Goal: Task Accomplishment & Management: Manage account settings

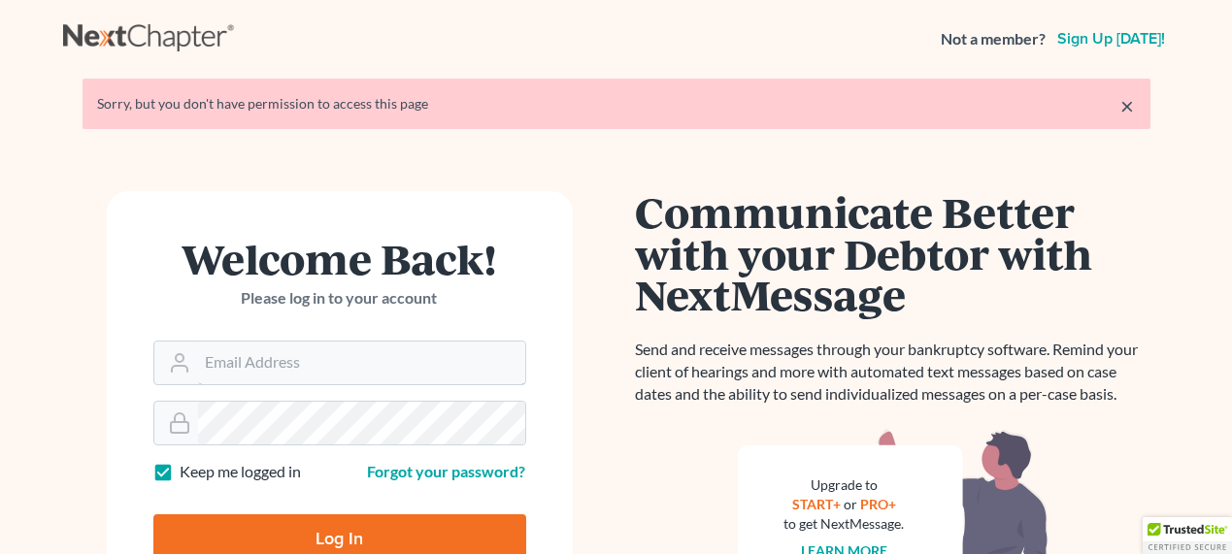
type input "[EMAIL_ADDRESS][DOMAIN_NAME]"
click at [330, 545] on input "Log In" at bounding box center [339, 539] width 373 height 49
type input "Thinking..."
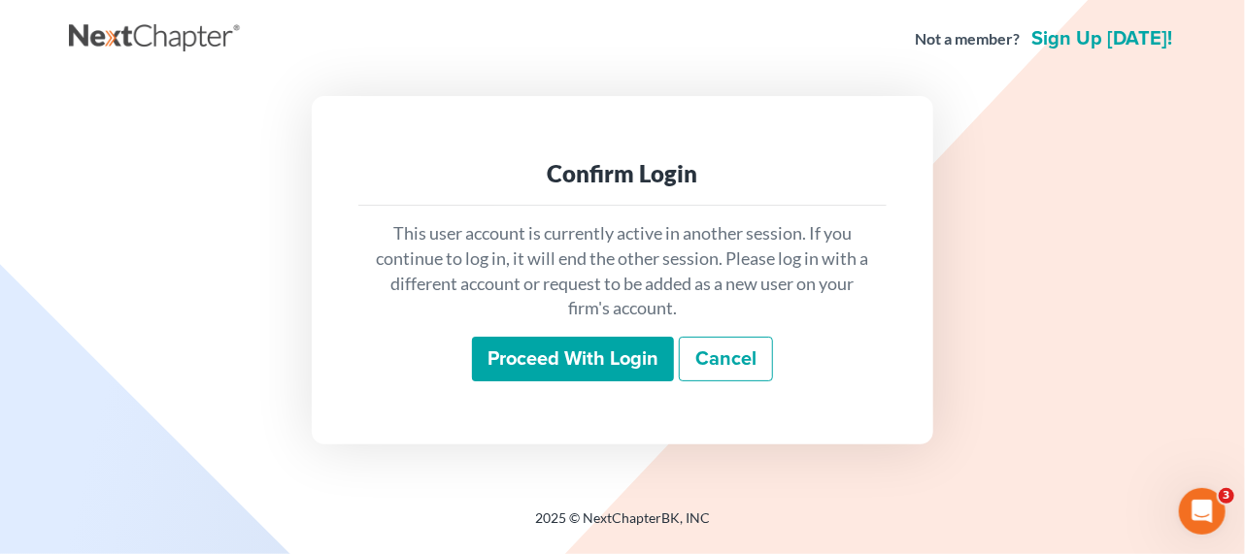
click at [602, 344] on input "Proceed with login" at bounding box center [573, 359] width 202 height 45
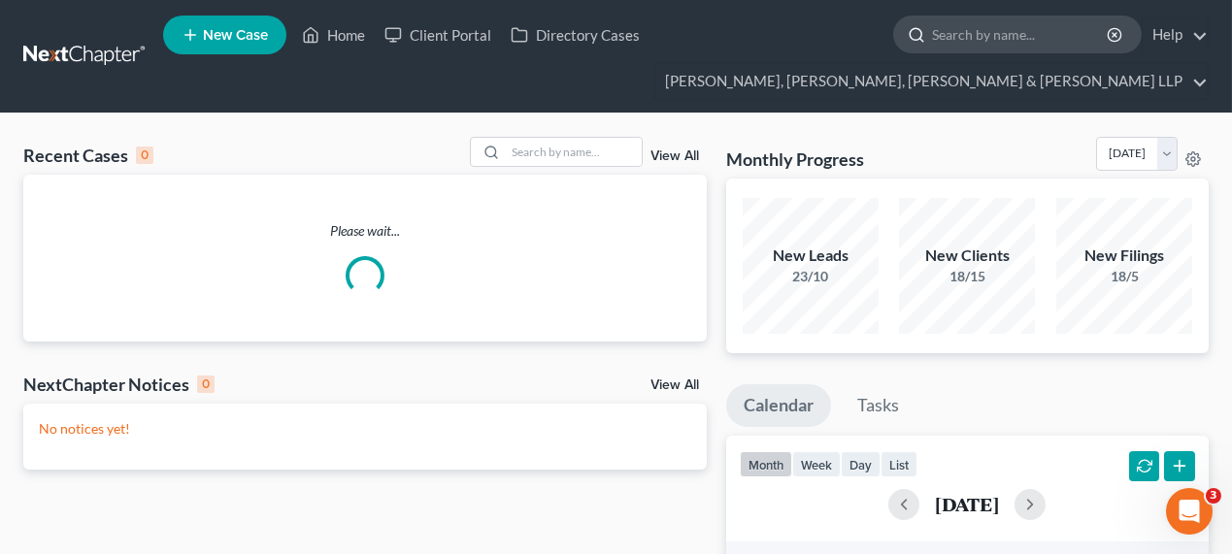
click at [963, 39] on input "search" at bounding box center [1021, 35] width 178 height 36
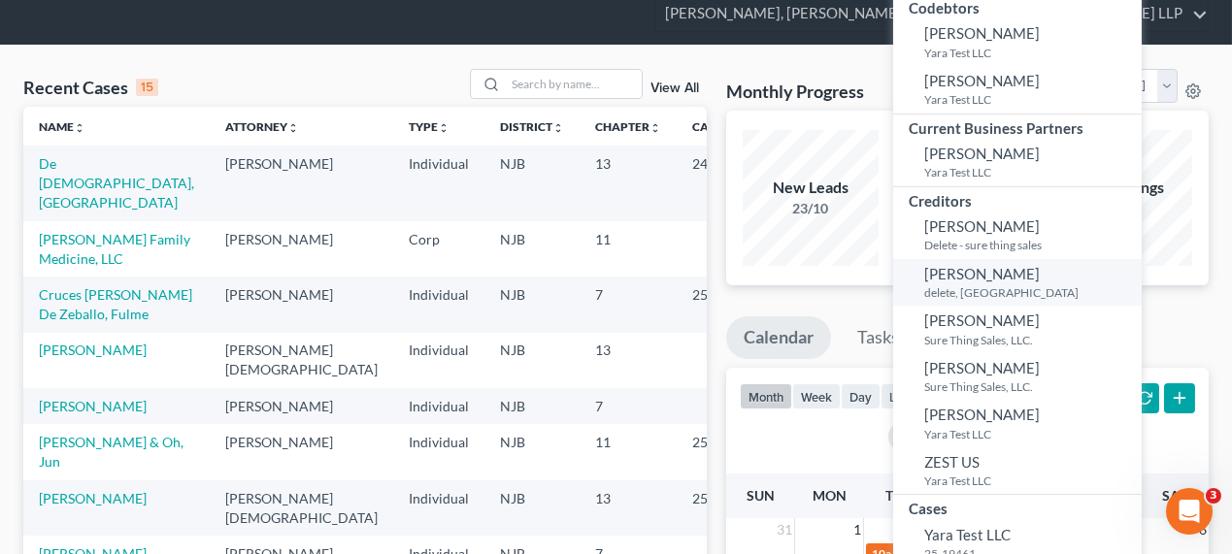
scroll to position [264, 0]
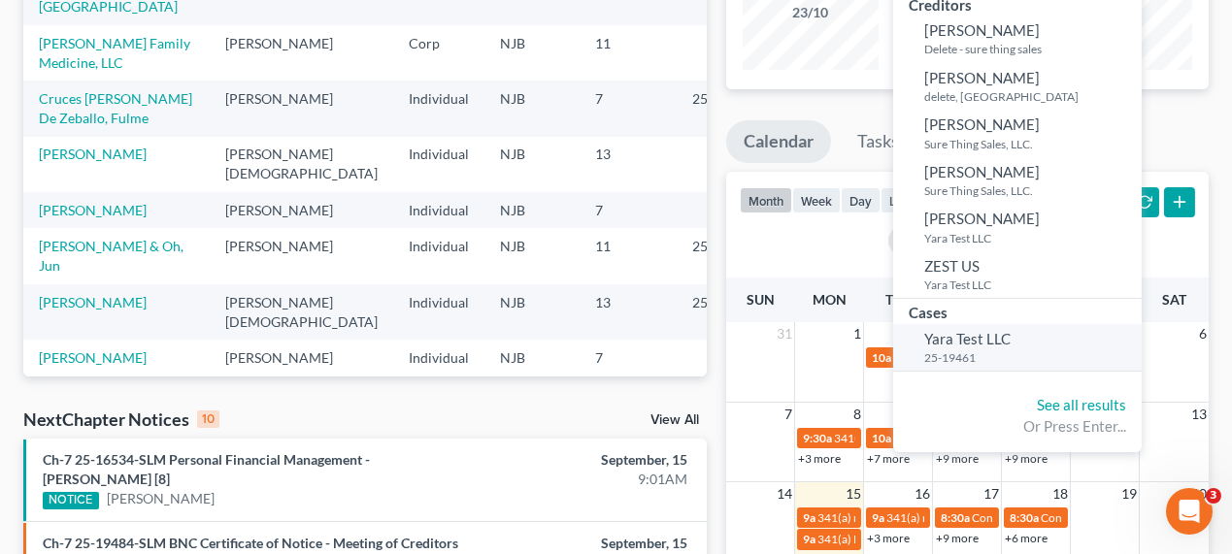
type input "yara"
click at [968, 331] on span "Yara Test LLC" at bounding box center [967, 338] width 86 height 17
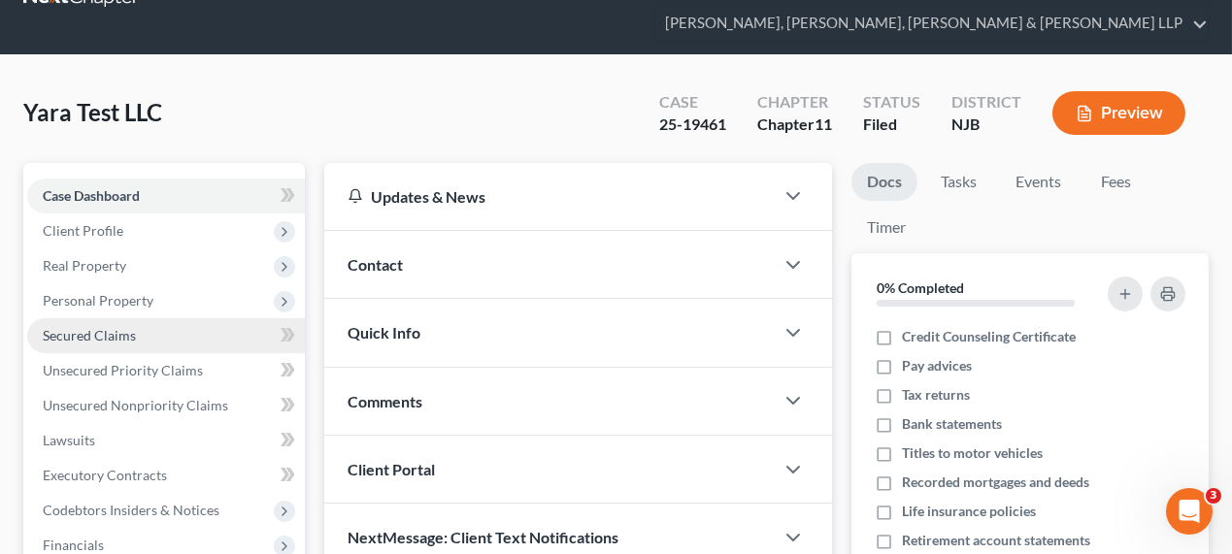
scroll to position [87, 0]
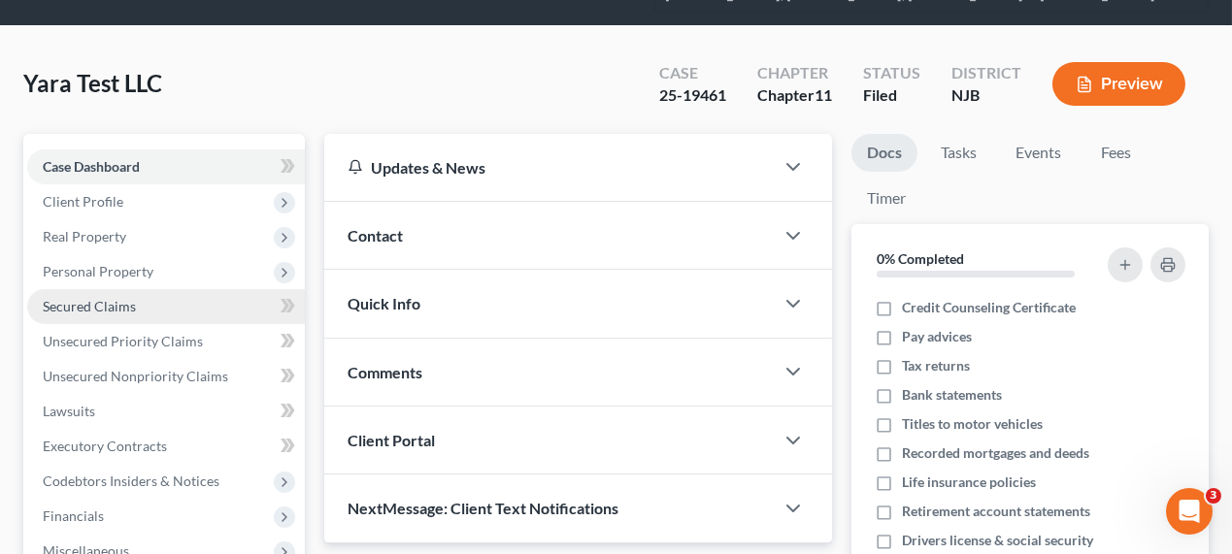
click at [130, 313] on link "Secured Claims" at bounding box center [166, 306] width 278 height 35
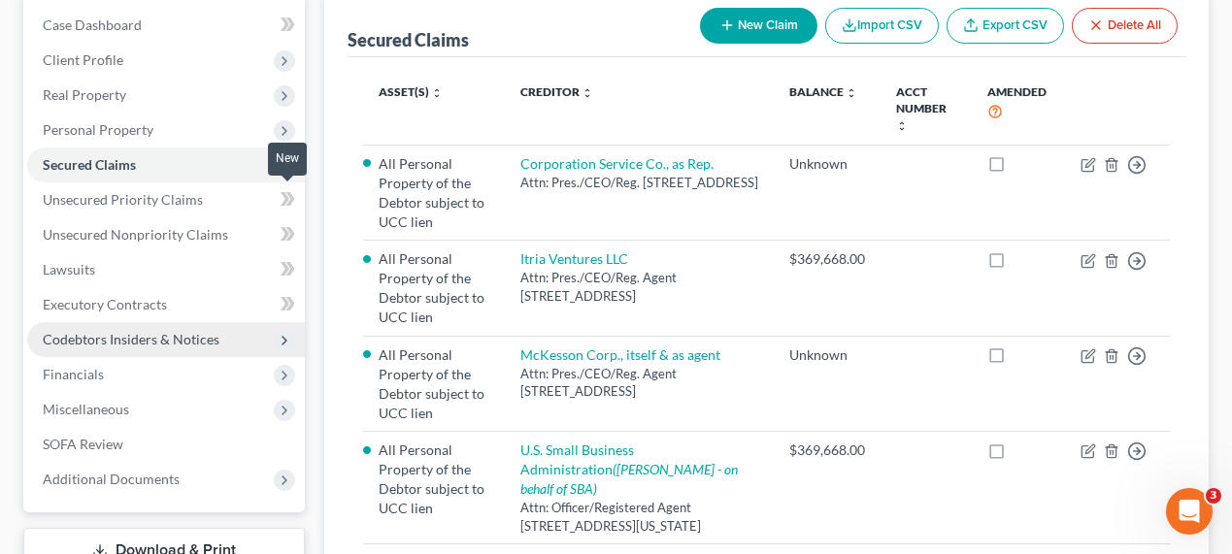
scroll to position [228, 0]
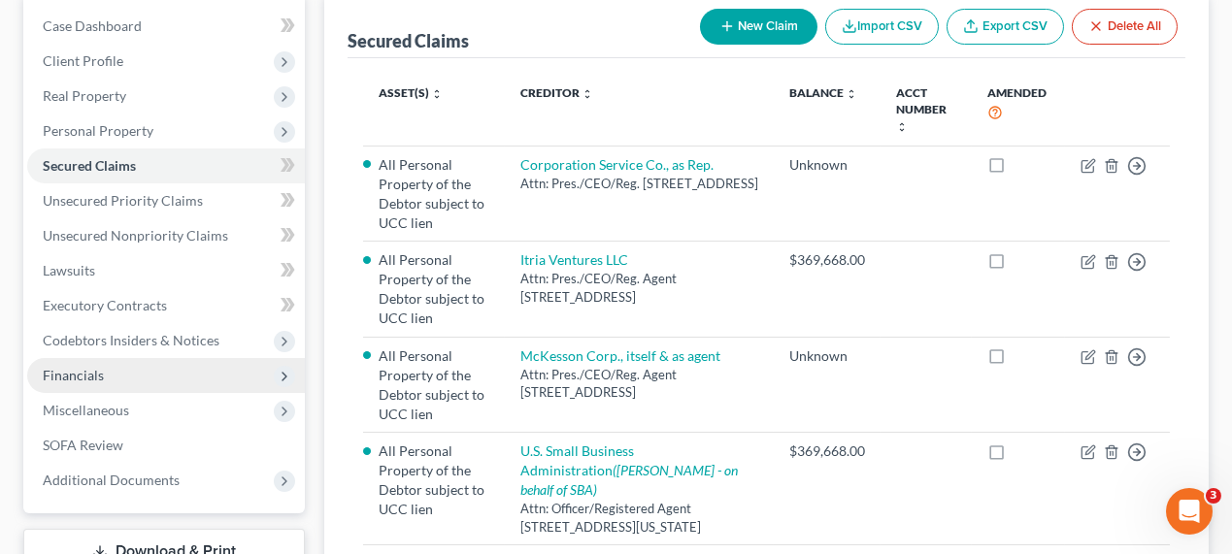
click at [132, 370] on span "Financials" at bounding box center [166, 375] width 278 height 35
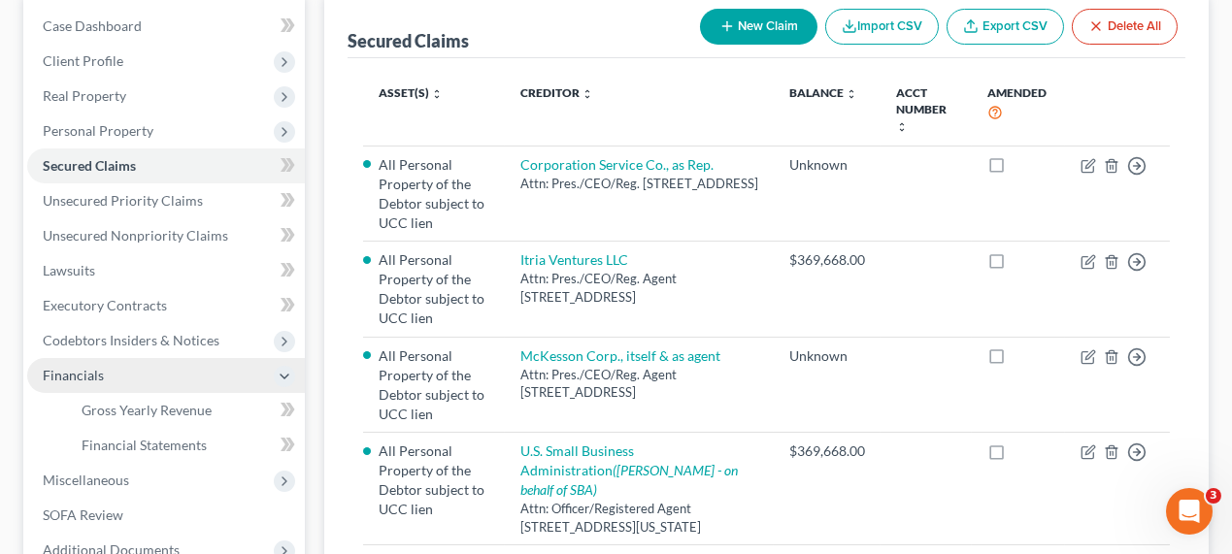
scroll to position [440, 0]
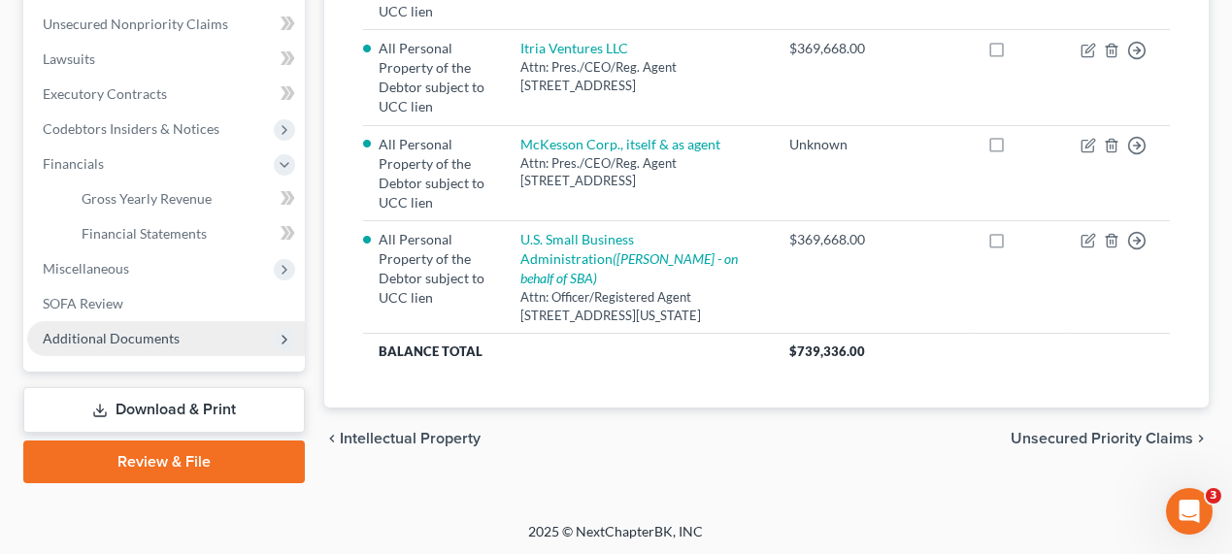
click at [163, 343] on span "Additional Documents" at bounding box center [111, 338] width 137 height 17
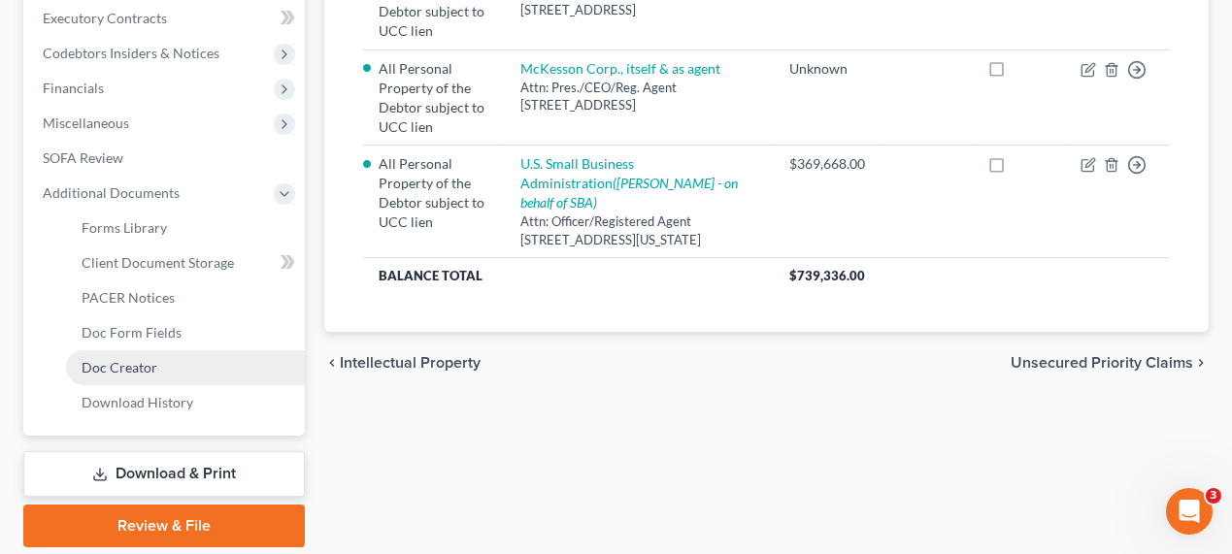
scroll to position [579, 0]
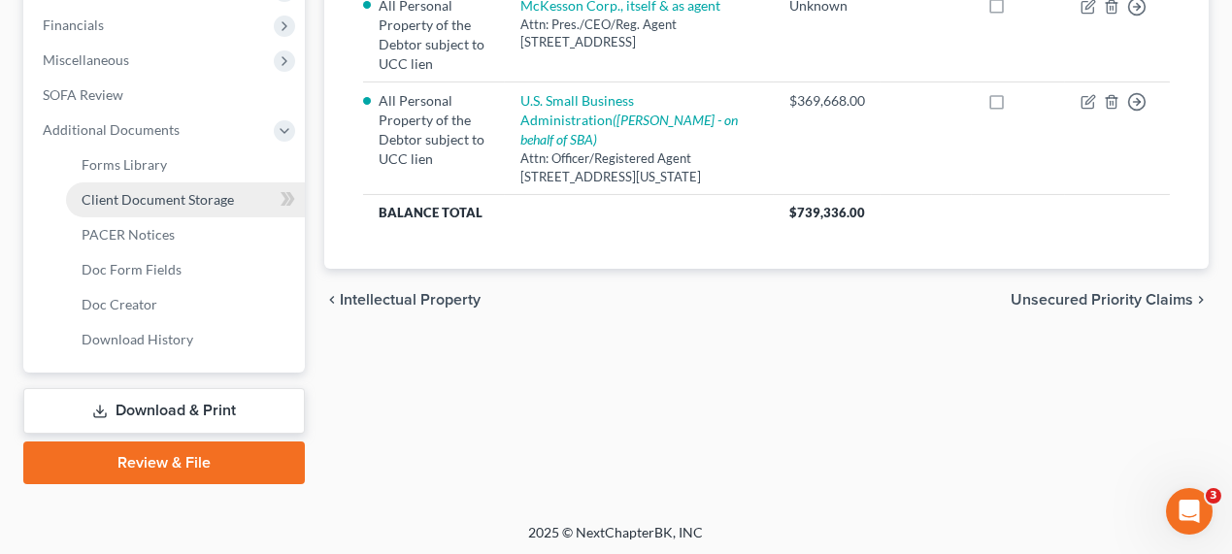
click at [156, 196] on span "Client Document Storage" at bounding box center [158, 199] width 152 height 17
select select "7"
select select "30"
select select "14"
select select "13"
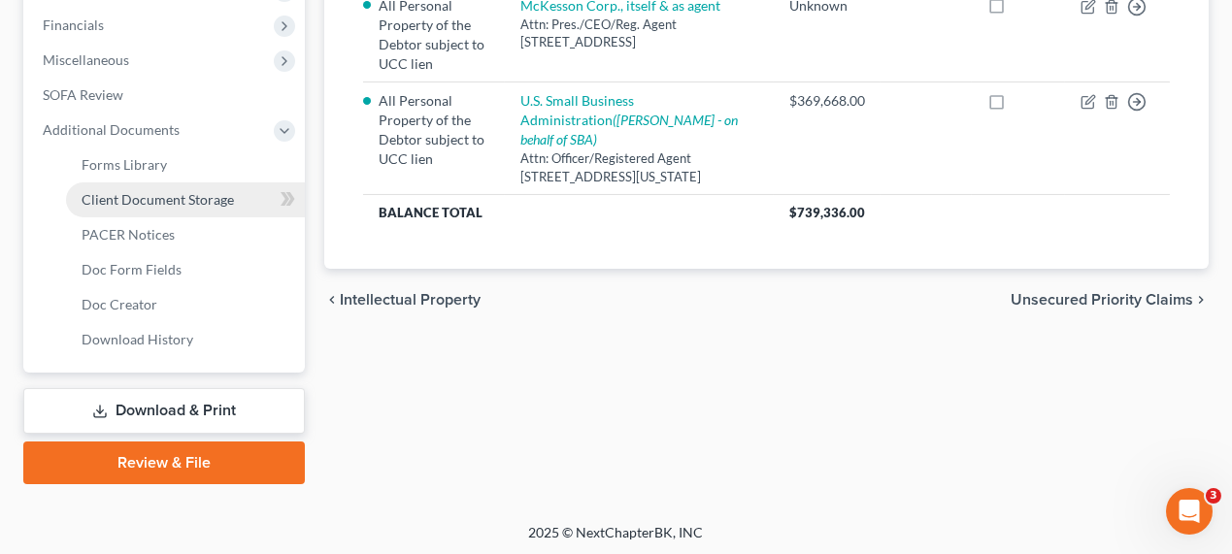
select select "30"
select select "1"
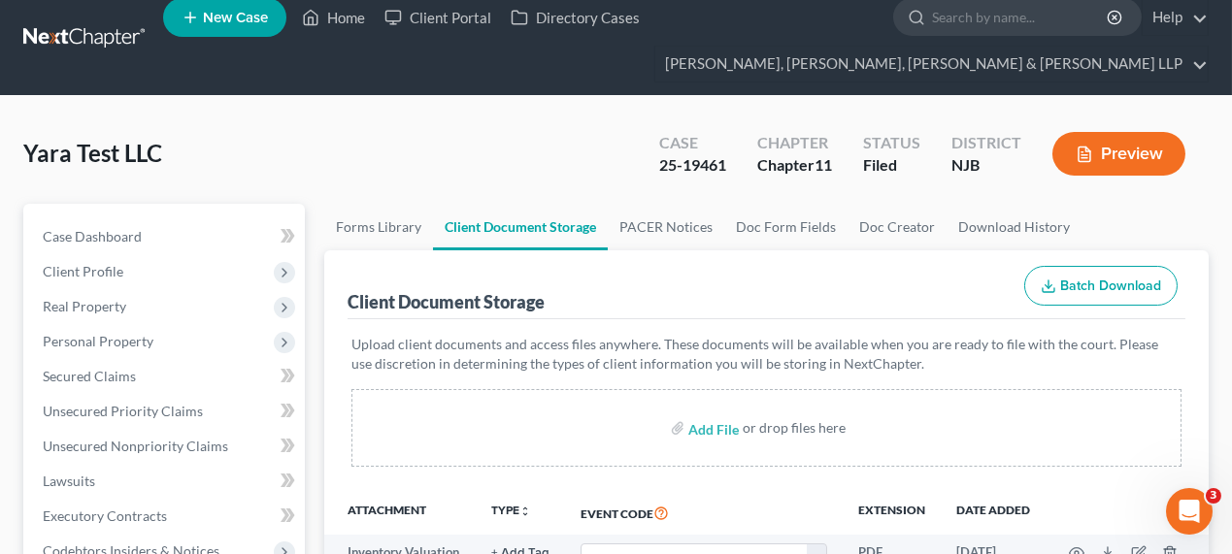
scroll to position [441, 0]
